Goal: Task Accomplishment & Management: Manage account settings

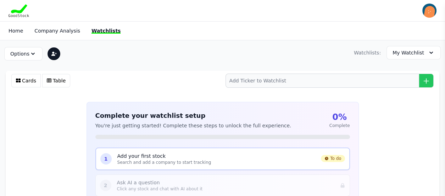
click at [162, 162] on p "Search and add a company to start tracking" at bounding box center [216, 163] width 198 height 6
click at [158, 161] on p "Search and add a company to start tracking" at bounding box center [216, 163] width 198 height 6
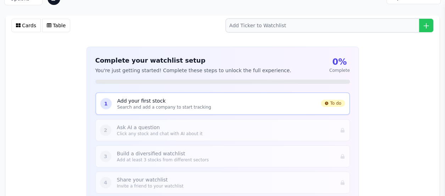
scroll to position [56, 0]
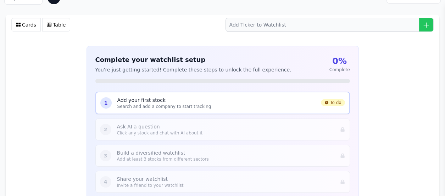
click at [211, 101] on p "Add your first stock" at bounding box center [216, 100] width 198 height 7
click at [184, 104] on p "Search and add a company to start tracking" at bounding box center [216, 107] width 198 height 6
click at [108, 101] on div "1" at bounding box center [105, 102] width 11 height 11
click at [331, 101] on span "To do" at bounding box center [333, 102] width 24 height 7
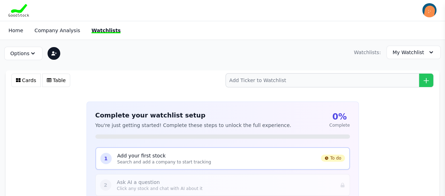
scroll to position [0, 0]
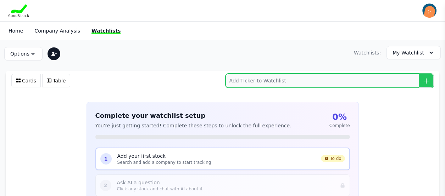
click at [296, 82] on input "search" at bounding box center [329, 81] width 208 height 14
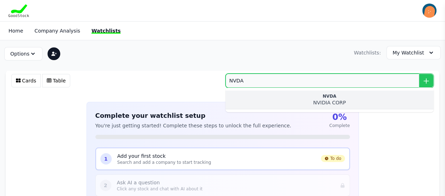
type input "NVDA"
click at [318, 100] on div "NVIDIA CORP" at bounding box center [329, 102] width 197 height 7
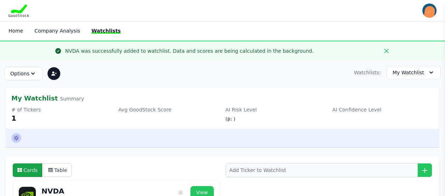
click at [17, 136] on icon at bounding box center [16, 138] width 7 height 7
type input "**********"
click at [17, 136] on icon at bounding box center [16, 138] width 7 height 7
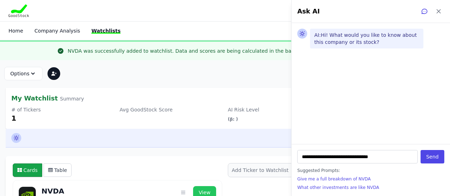
click at [17, 136] on icon at bounding box center [16, 138] width 7 height 7
click at [180, 81] on div "Options Primary Watchlist Rename Watchlist Sharing Settings Delete Watchlist Wa…" at bounding box center [225, 72] width 450 height 25
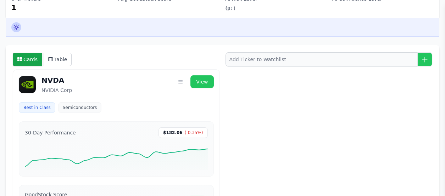
scroll to position [91, 0]
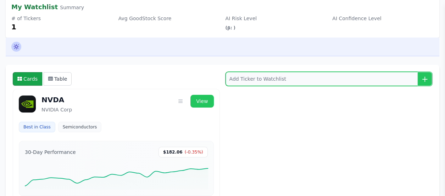
click at [318, 79] on input "search" at bounding box center [328, 79] width 207 height 14
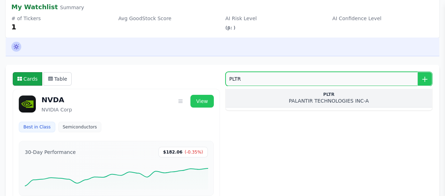
type input "PLTR"
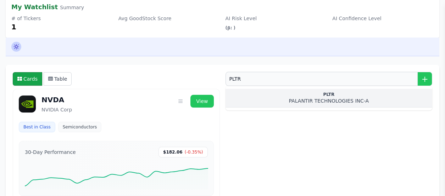
click at [328, 96] on div "PLTR" at bounding box center [329, 95] width 196 height 6
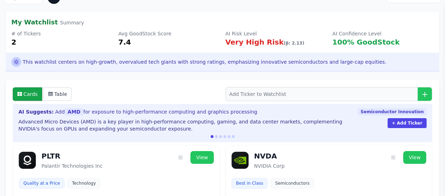
scroll to position [75, 0]
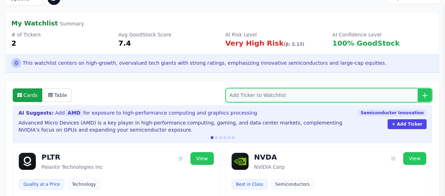
click at [270, 95] on input "search" at bounding box center [328, 95] width 207 height 14
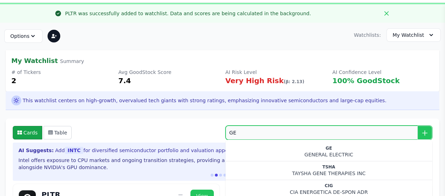
scroll to position [43, 0]
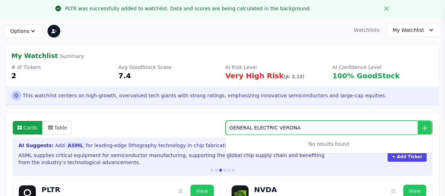
drag, startPoint x: 296, startPoint y: 127, endPoint x: 190, endPoint y: 141, distance: 107.5
type input "V"
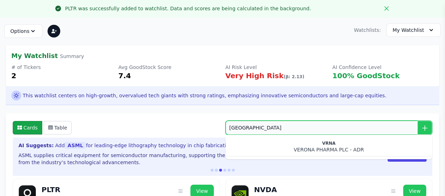
drag, startPoint x: 265, startPoint y: 130, endPoint x: 207, endPoint y: 131, distance: 57.7
click at [207, 131] on div "Cards Table [GEOGRAPHIC_DATA] VRNA VERONA PHARMA PLC - ADR" at bounding box center [222, 128] width 425 height 20
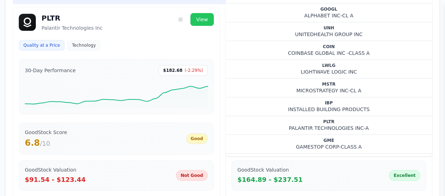
scroll to position [238, 0]
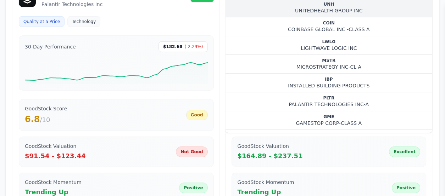
type input "GE"
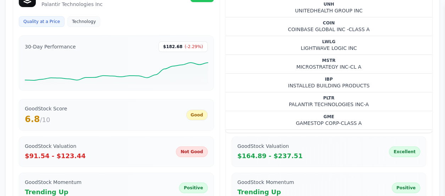
scroll to position [66, 0]
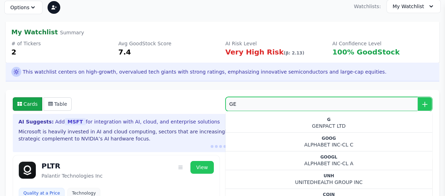
click at [322, 101] on input "GE" at bounding box center [328, 104] width 207 height 14
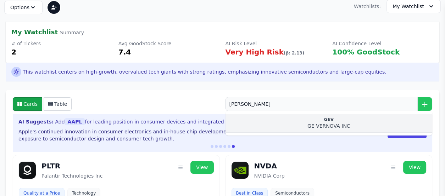
click at [336, 123] on div "GE VERNOVA INC" at bounding box center [329, 126] width 196 height 7
type input "GEV"
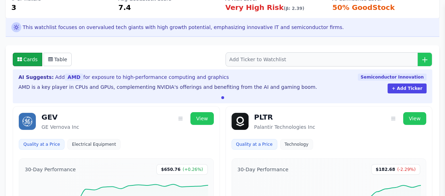
scroll to position [116, 0]
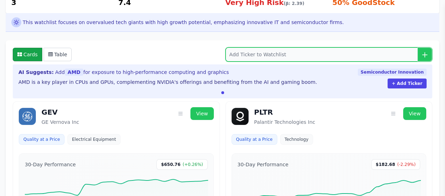
click at [273, 52] on input "search" at bounding box center [328, 54] width 207 height 14
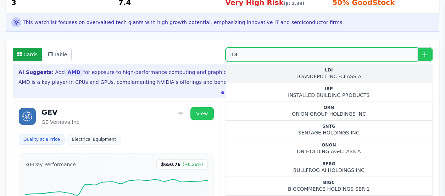
type input "LDI"
click at [321, 74] on div "LOANDEPOT INC -CLASS A" at bounding box center [329, 76] width 196 height 7
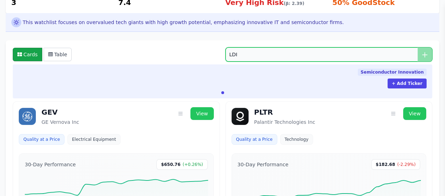
drag, startPoint x: 276, startPoint y: 56, endPoint x: 215, endPoint y: 58, distance: 61.7
click at [215, 58] on div "Cards Table LDI" at bounding box center [222, 55] width 425 height 20
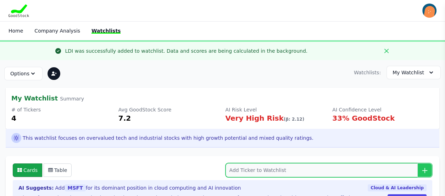
drag, startPoint x: 245, startPoint y: 166, endPoint x: 282, endPoint y: 169, distance: 36.9
click at [282, 169] on input "search" at bounding box center [328, 170] width 207 height 14
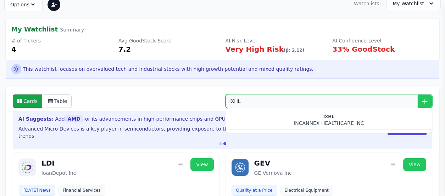
scroll to position [68, 0]
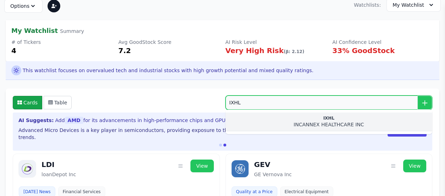
type input "IXHL"
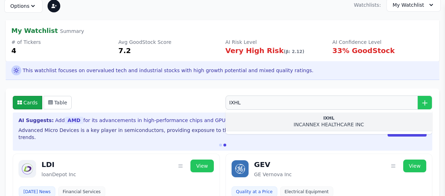
click at [320, 121] on div "INCANNEX HEALTHCARE INC" at bounding box center [329, 124] width 196 height 7
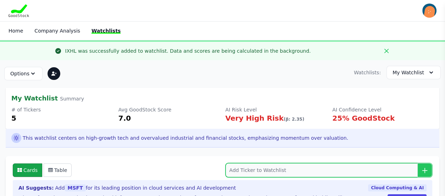
click at [270, 166] on input "search" at bounding box center [328, 170] width 207 height 14
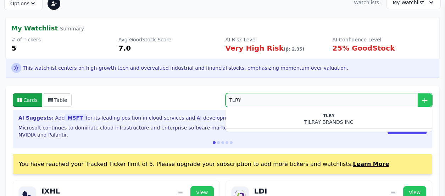
scroll to position [68, 0]
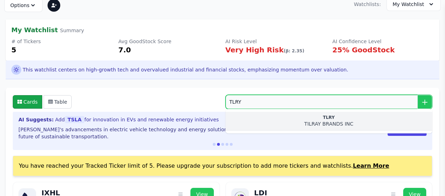
type input "TLRY"
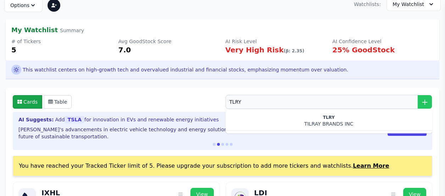
click at [322, 121] on div "TILRAY BRANDS INC" at bounding box center [329, 123] width 196 height 7
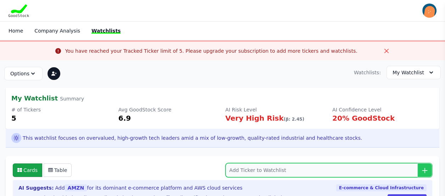
click at [312, 169] on input "search" at bounding box center [328, 170] width 207 height 14
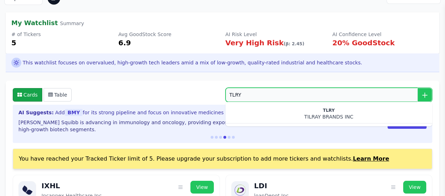
scroll to position [161, 0]
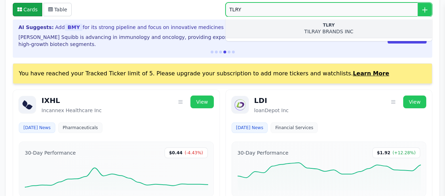
type input "TLRY"
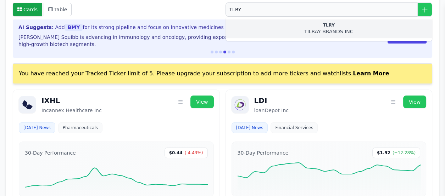
click at [317, 28] on div "TILRAY BRANDS INC" at bounding box center [329, 31] width 196 height 7
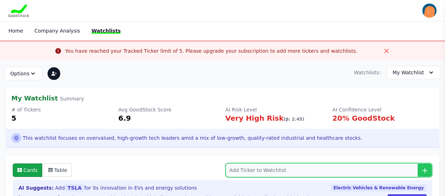
click at [285, 174] on input "search" at bounding box center [328, 170] width 207 height 14
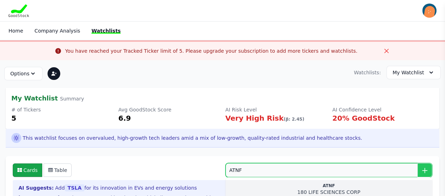
type input "ATNF"
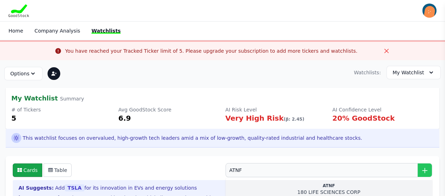
click at [323, 184] on div "ATNF" at bounding box center [329, 186] width 196 height 6
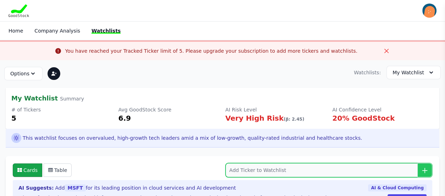
click at [256, 168] on input "search" at bounding box center [328, 170] width 207 height 14
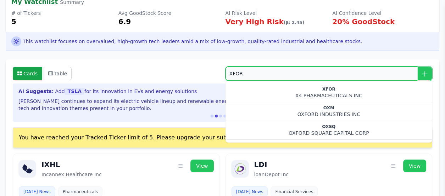
scroll to position [90, 0]
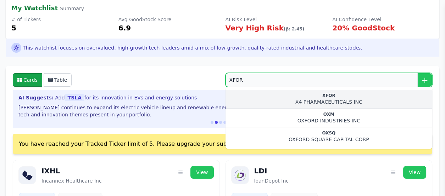
type input "XFOR"
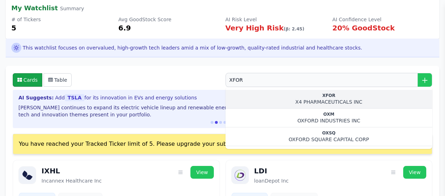
click at [323, 100] on div "X4 PHARMACEUTICALS INC" at bounding box center [329, 101] width 196 height 7
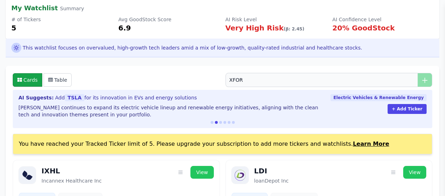
click at [323, 100] on div "AI Suggests: Add TSLA for its innovation in EVs and energy solutions" at bounding box center [171, 97] width 306 height 7
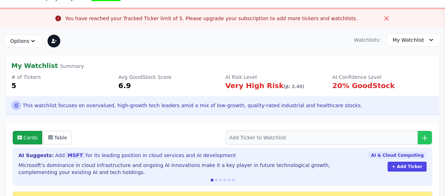
scroll to position [36, 0]
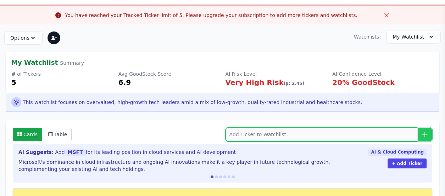
click at [300, 130] on input "search" at bounding box center [328, 135] width 207 height 14
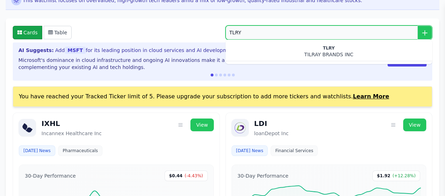
scroll to position [131, 0]
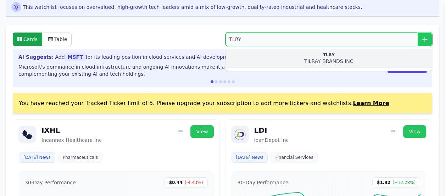
type input "TLRY"
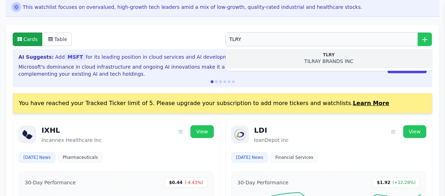
click at [327, 58] on div "TILRAY BRANDS INC" at bounding box center [329, 61] width 196 height 7
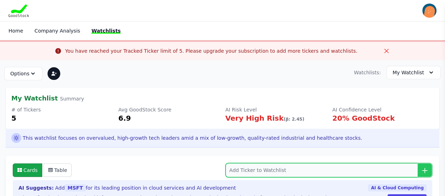
click at [307, 166] on input "search" at bounding box center [328, 170] width 207 height 14
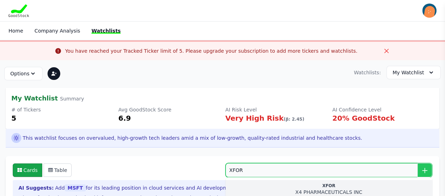
type input "XFOR"
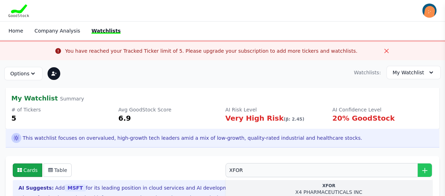
click at [333, 185] on div "XFOR" at bounding box center [329, 186] width 196 height 6
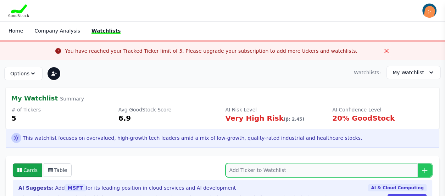
click at [316, 170] on input "search" at bounding box center [328, 170] width 207 height 14
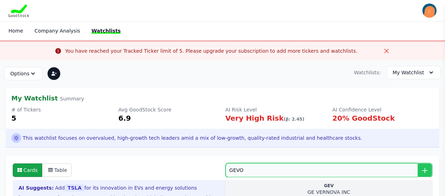
type input "GEVO"
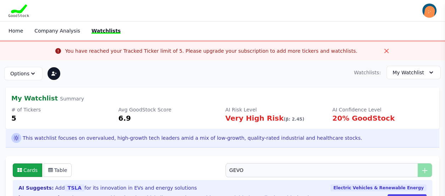
click at [324, 187] on div "AI Suggests: Add TSLA for its innovation in EVs and energy solutions" at bounding box center [171, 188] width 306 height 7
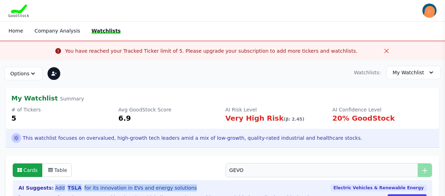
click at [324, 187] on div "AI Suggests: Add TSLA for its innovation in EVs and energy solutions" at bounding box center [171, 188] width 306 height 7
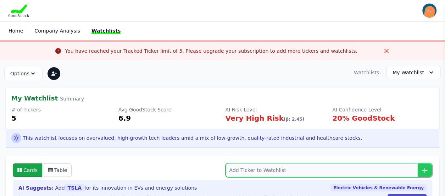
click at [297, 169] on input "search" at bounding box center [328, 170] width 207 height 14
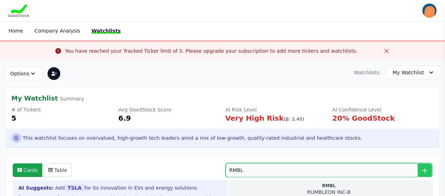
type input "RMBL"
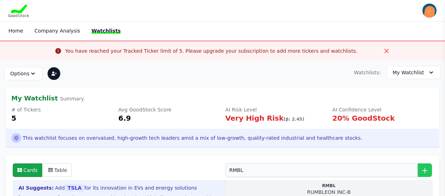
click at [315, 184] on div "RMBL" at bounding box center [329, 186] width 196 height 6
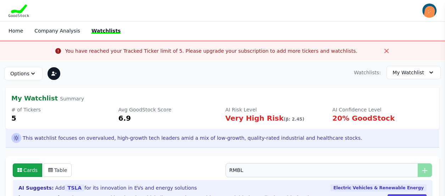
scroll to position [54, 0]
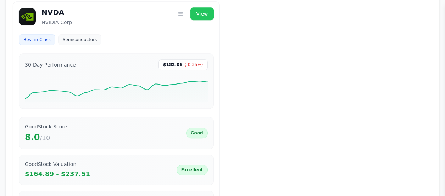
scroll to position [533, 0]
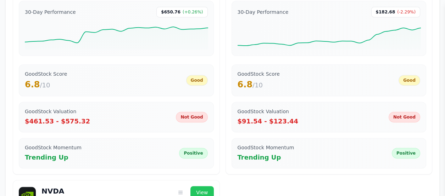
drag, startPoint x: 443, startPoint y: 100, endPoint x: 442, endPoint y: 62, distance: 38.3
click at [442, 62] on div "Options Primary Watchlist Rename Watchlist Sharing Settings Delete Watchlist Wa…" at bounding box center [222, 8] width 445 height 963
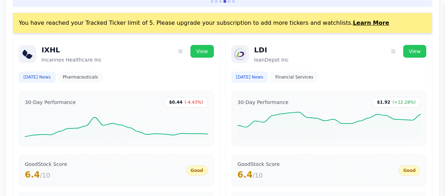
scroll to position [205, 0]
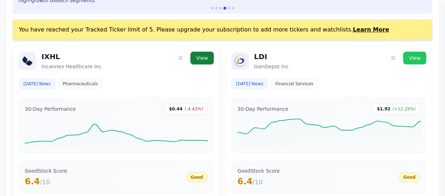
click at [198, 61] on link "View" at bounding box center [201, 58] width 23 height 13
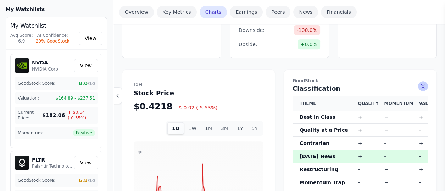
scroll to position [389, 0]
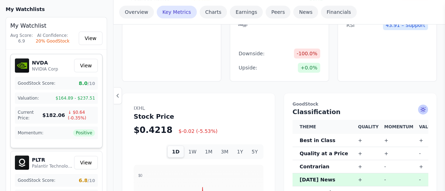
click at [24, 67] on img at bounding box center [22, 65] width 14 height 14
click at [36, 67] on p "NVIDIA Corp" at bounding box center [45, 69] width 26 height 6
click at [21, 162] on img at bounding box center [22, 162] width 14 height 14
click at [39, 161] on h5 "PLTR" at bounding box center [53, 159] width 43 height 7
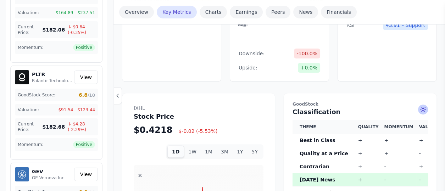
scroll to position [77, 0]
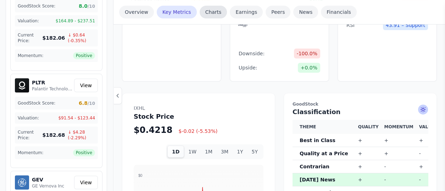
click at [206, 14] on link "Charts" at bounding box center [213, 12] width 28 height 13
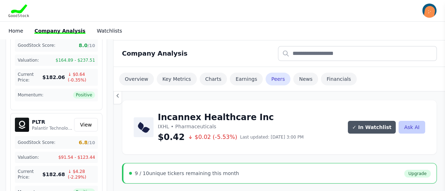
scroll to position [3, 0]
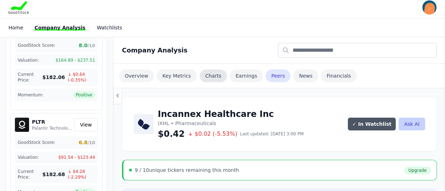
click at [211, 76] on link "Charts" at bounding box center [213, 75] width 28 height 13
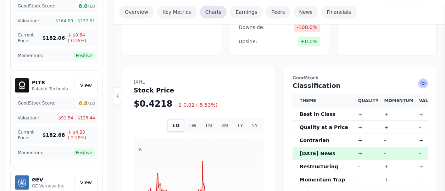
scroll to position [415, 0]
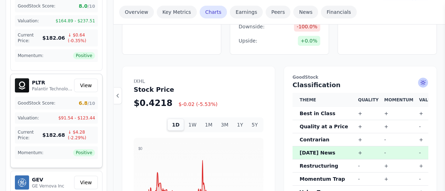
click at [34, 87] on p "Palantir Technologies Inc" at bounding box center [53, 89] width 43 height 6
click at [84, 84] on link "View" at bounding box center [86, 85] width 24 height 13
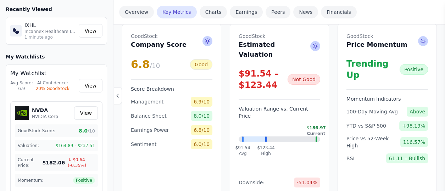
scroll to position [120, 0]
